Goal: Go to known website: Access a specific website the user already knows

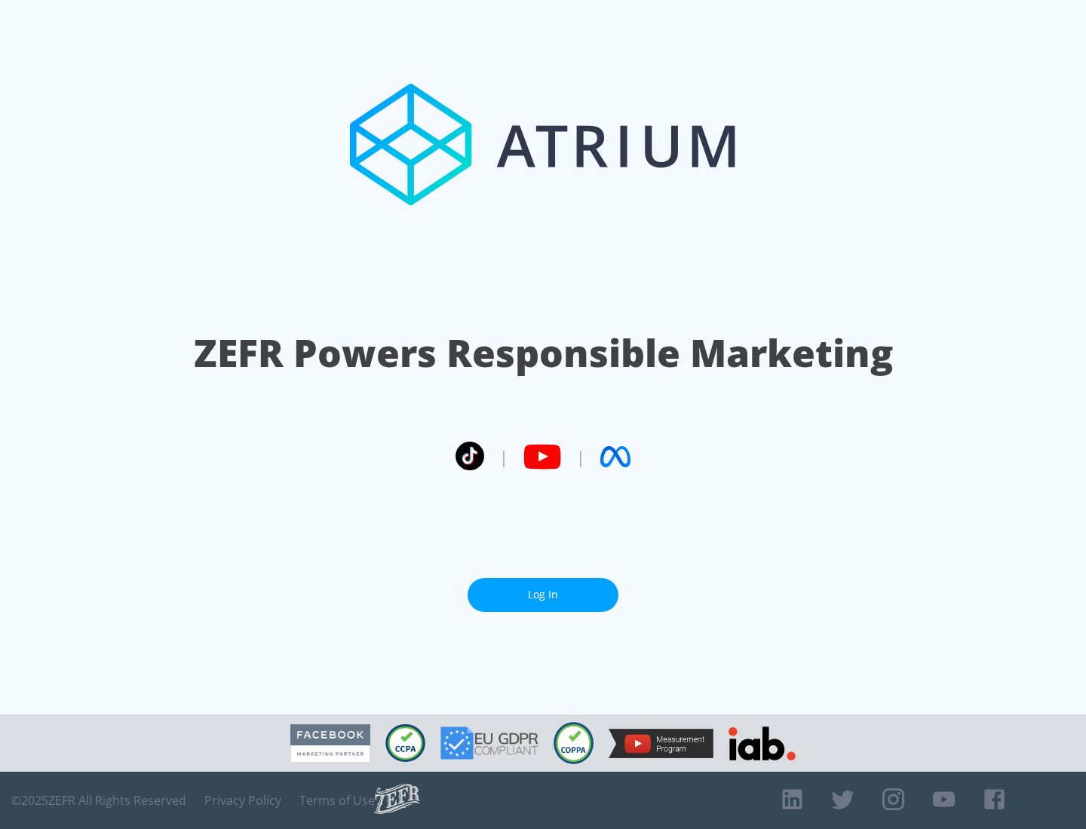
click at [543, 589] on link "Log In" at bounding box center [542, 595] width 151 height 34
